Goal: Task Accomplishment & Management: Manage account settings

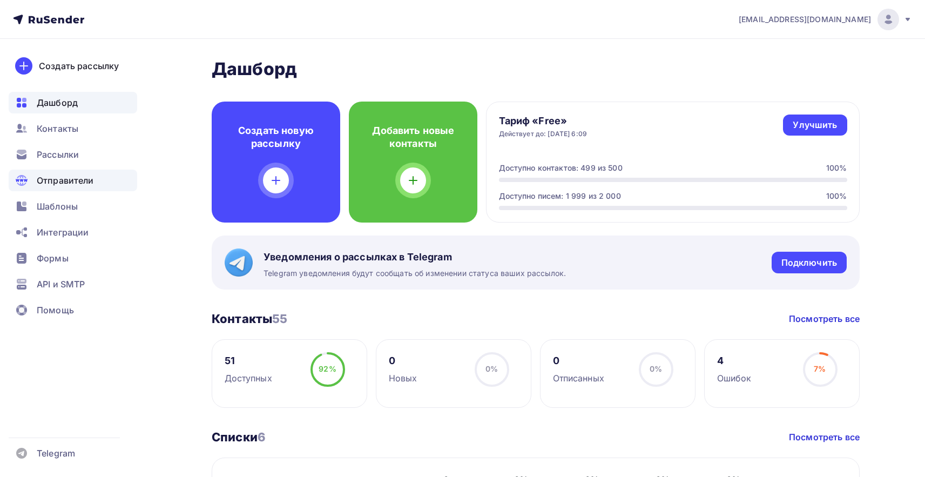
click at [87, 184] on span "Отправители" at bounding box center [65, 180] width 57 height 13
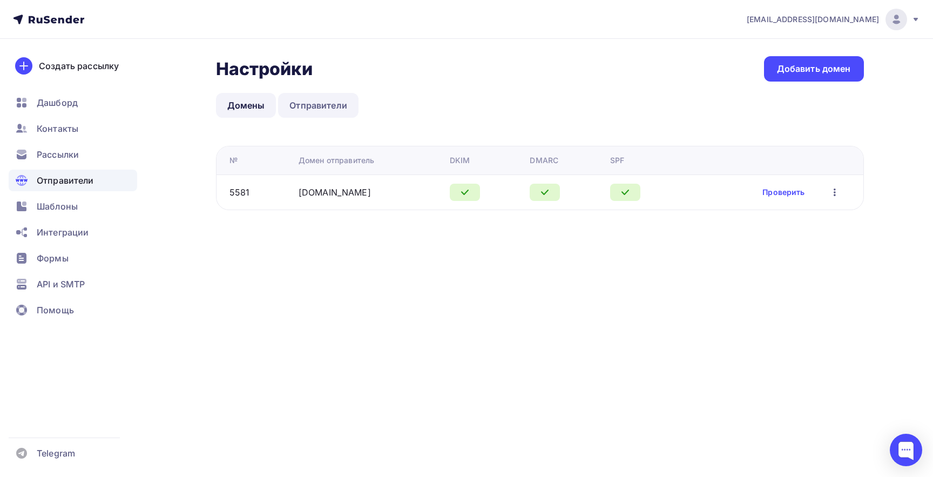
click at [311, 104] on link "Отправители" at bounding box center [318, 105] width 80 height 25
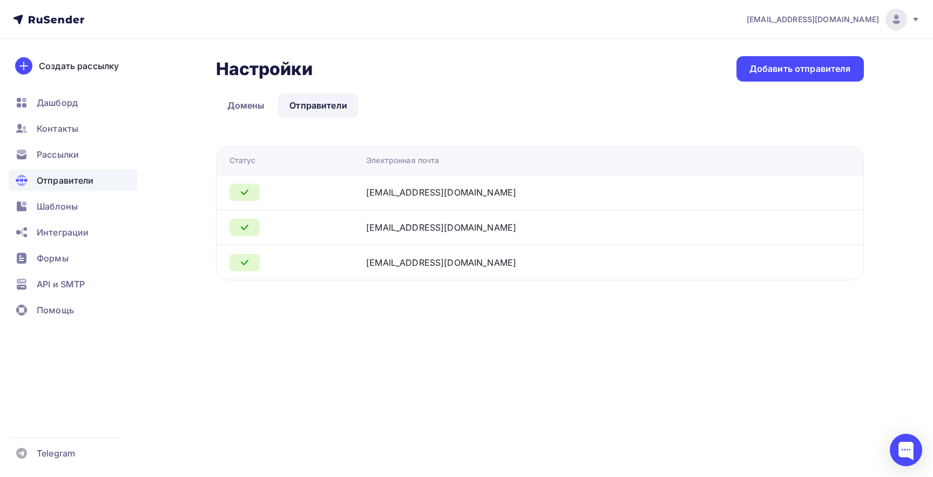
drag, startPoint x: 463, startPoint y: 195, endPoint x: 414, endPoint y: 196, distance: 48.6
click at [414, 196] on div "[EMAIL_ADDRESS][DOMAIN_NAME]" at bounding box center [501, 192] width 270 height 13
copy div "[DOMAIN_NAME]"
click at [798, 57] on div "Добавить отправителя" at bounding box center [800, 68] width 127 height 25
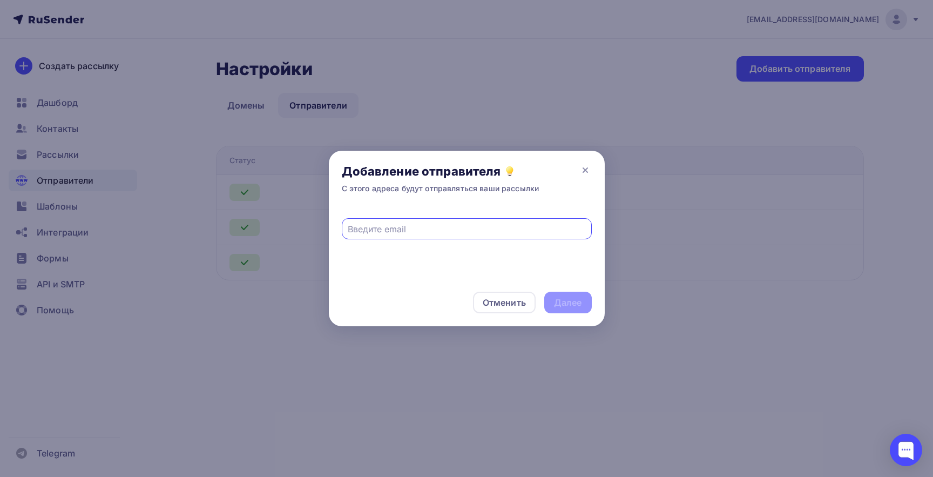
click at [380, 230] on input "text" at bounding box center [467, 229] width 238 height 13
type input "[EMAIL_ADDRESS][DOMAIN_NAME]"
click at [574, 299] on div "Далее" at bounding box center [568, 303] width 28 height 12
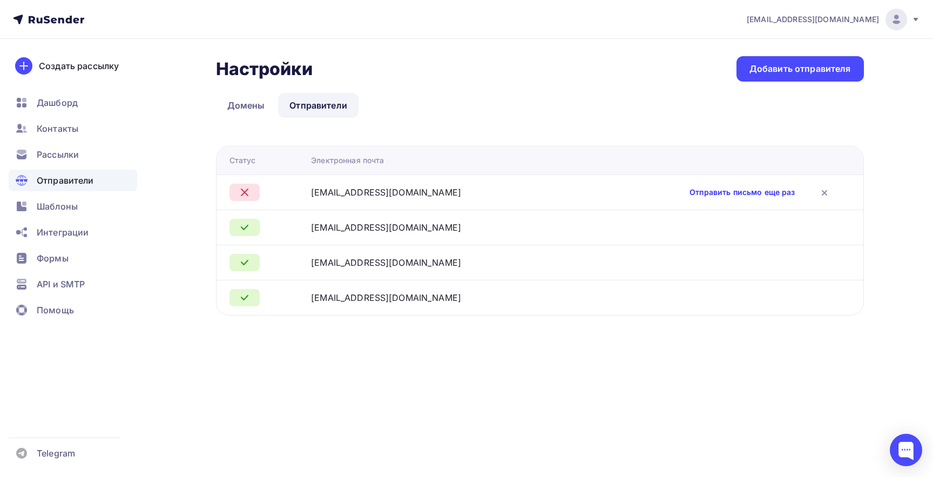
click at [730, 190] on link "Отправить письмо еще раз" at bounding box center [742, 192] width 105 height 11
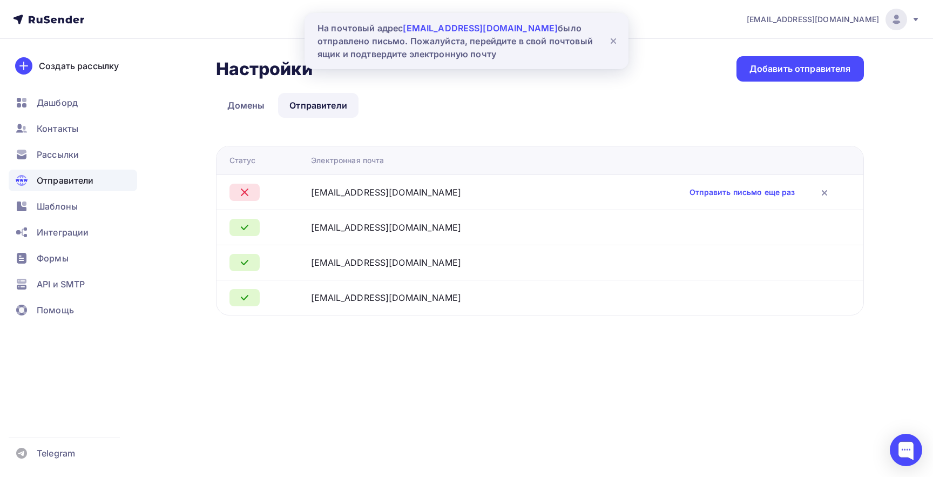
click at [615, 39] on icon at bounding box center [613, 41] width 4 height 4
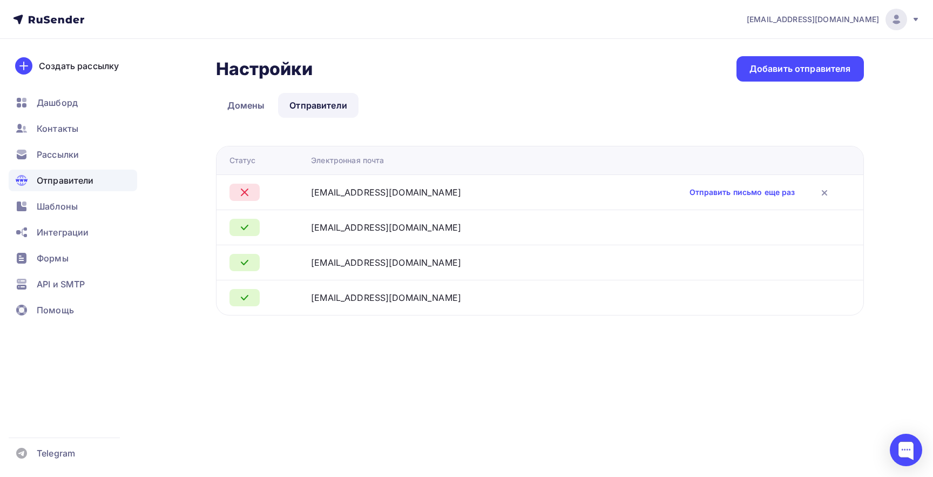
click at [925, 17] on nav "[EMAIL_ADDRESS][DOMAIN_NAME] Аккаунт Тарифы Выйти Создать рассылку [GEOGRAPHIC_…" at bounding box center [466, 19] width 933 height 39
click at [913, 20] on icon at bounding box center [916, 19] width 9 height 9
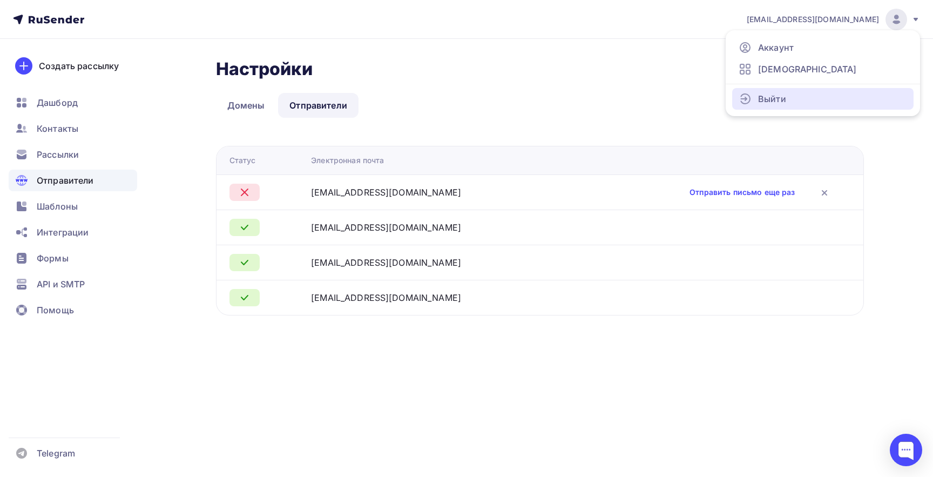
click at [790, 102] on link "Выйти" at bounding box center [822, 99] width 181 height 22
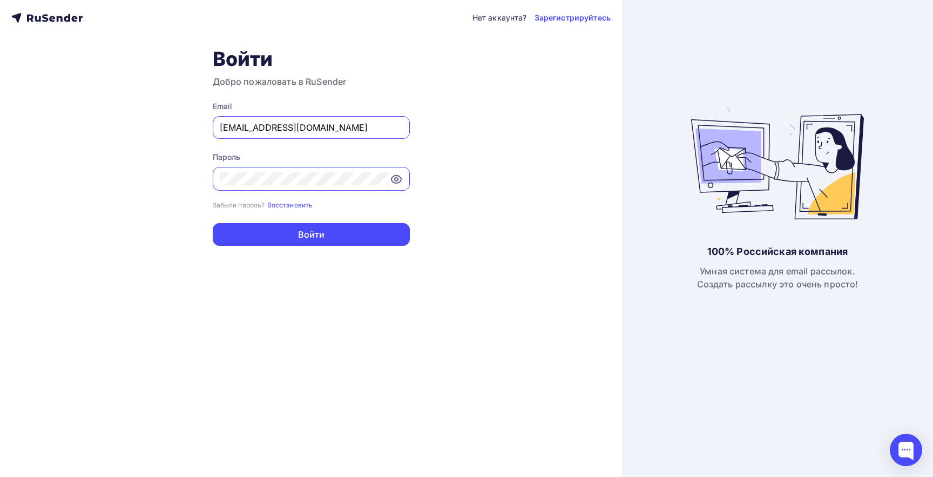
click at [355, 129] on input "[EMAIL_ADDRESS][DOMAIN_NAME]" at bounding box center [311, 127] width 183 height 13
paste input "[EMAIL_ADDRESS][DOMAIN_NAME]"
type input "[EMAIL_ADDRESS][DOMAIN_NAME]"
click at [277, 168] on div at bounding box center [311, 179] width 197 height 24
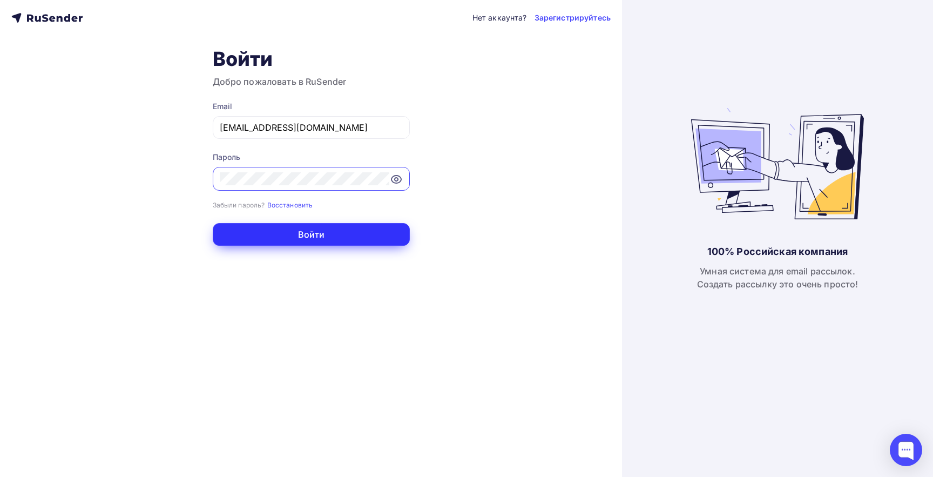
click at [333, 238] on button "Войти" at bounding box center [311, 234] width 197 height 23
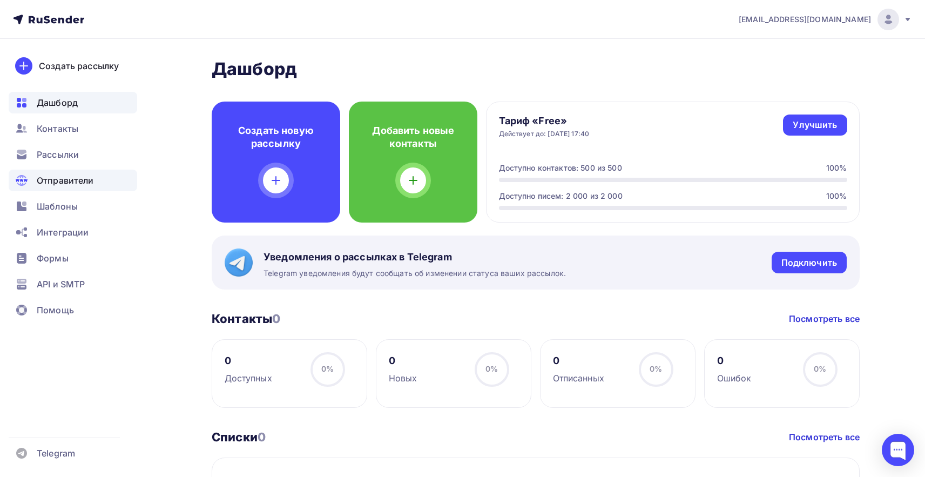
click at [86, 174] on span "Отправители" at bounding box center [65, 180] width 57 height 13
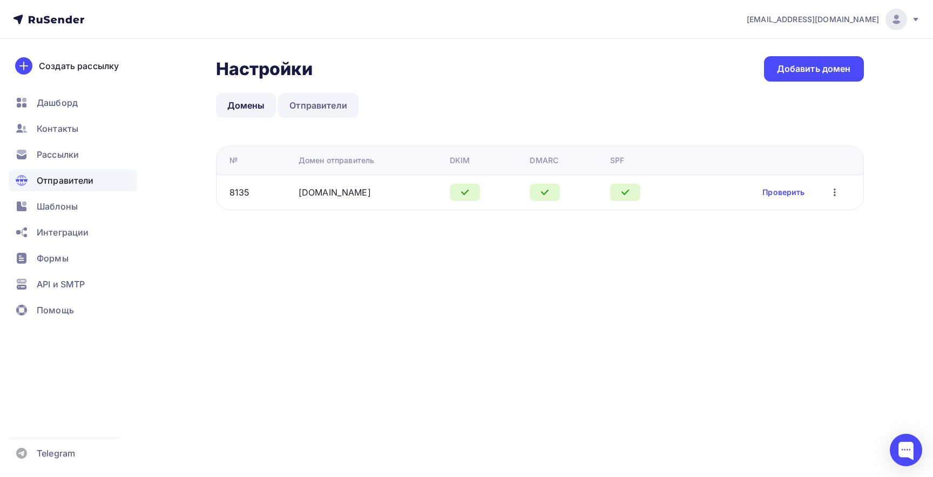
click at [313, 106] on link "Отправители" at bounding box center [318, 105] width 80 height 25
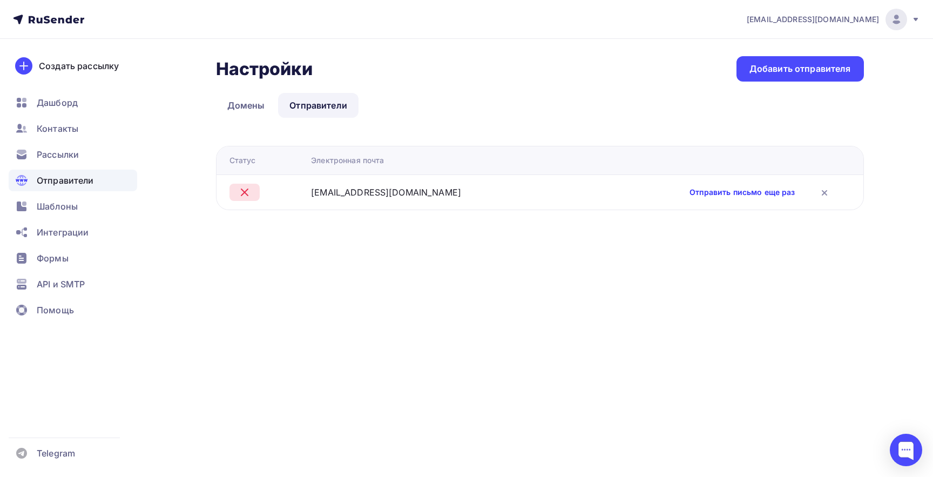
click at [690, 196] on link "Отправить письмо еще раз" at bounding box center [742, 192] width 105 height 11
click at [923, 24] on nav "[EMAIL_ADDRESS][DOMAIN_NAME] Аккаунт Тарифы Выйти Создать рассылку [GEOGRAPHIC_…" at bounding box center [466, 19] width 933 height 39
click at [912, 15] on icon at bounding box center [916, 19] width 9 height 9
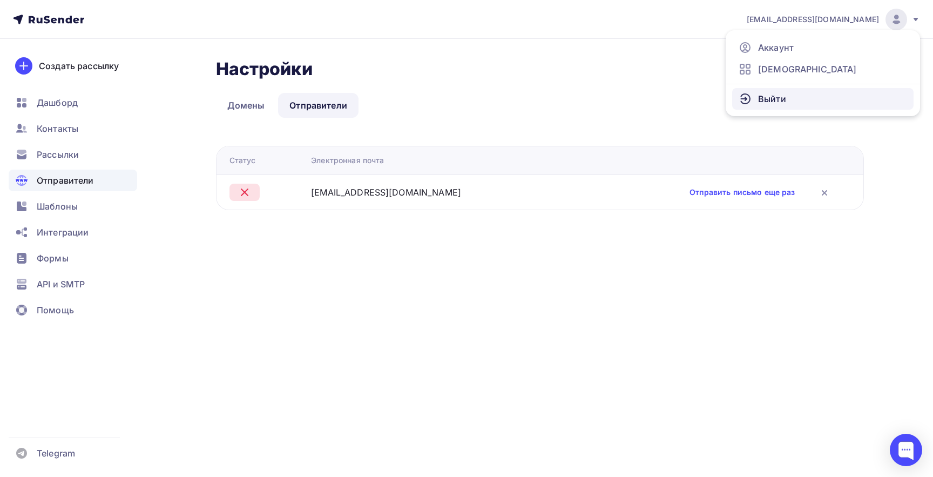
click at [823, 91] on link "Выйти" at bounding box center [822, 99] width 181 height 22
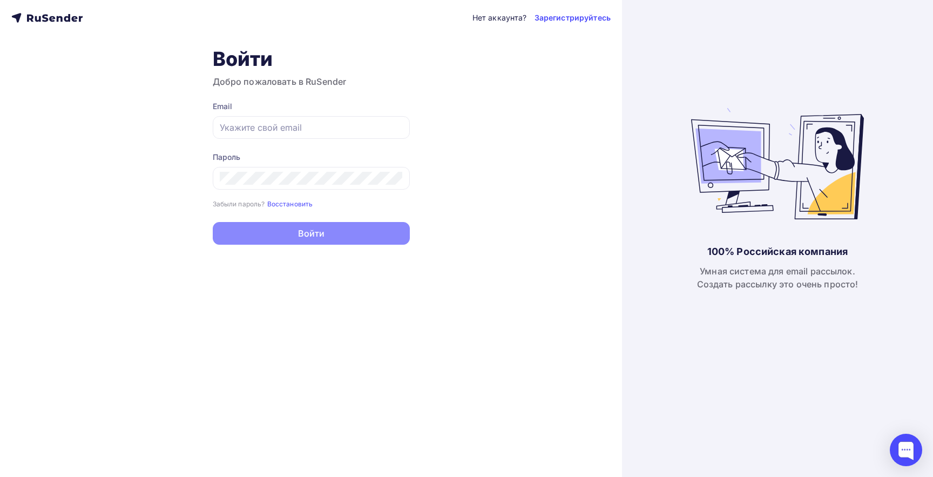
type input "[EMAIL_ADDRESS][DOMAIN_NAME]"
